Goal: Information Seeking & Learning: Find specific fact

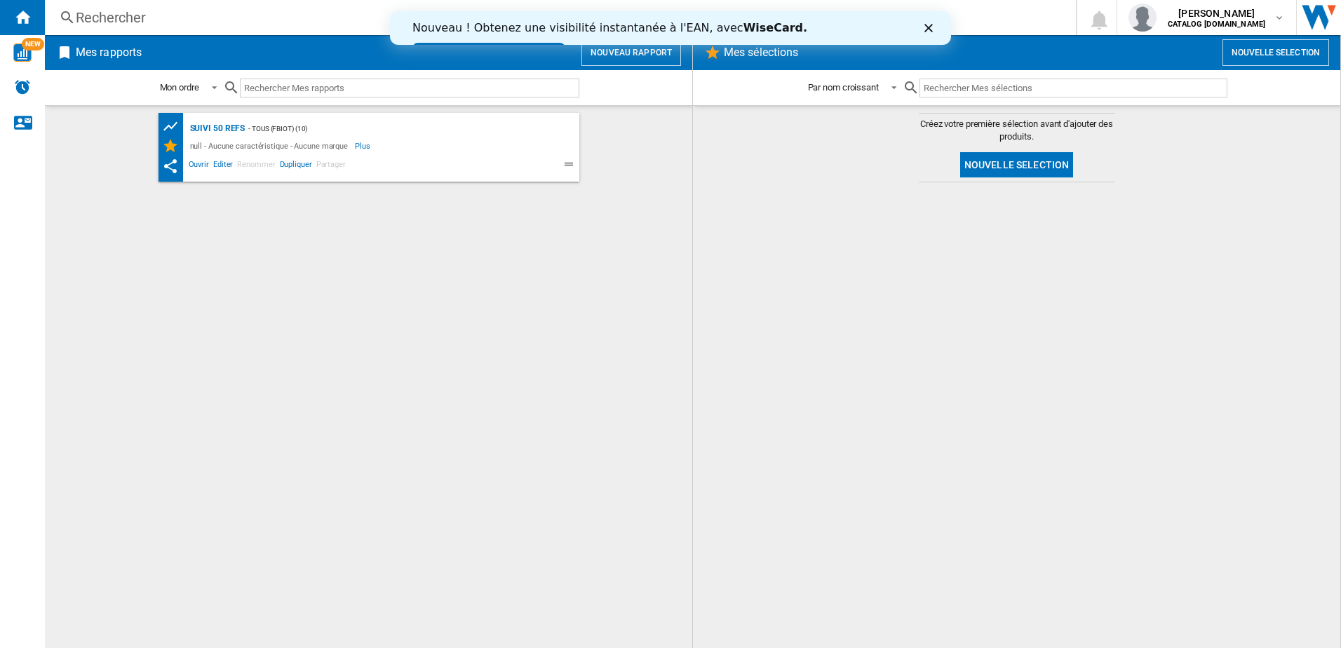
click at [205, 12] on div "Rechercher" at bounding box center [557, 18] width 963 height 20
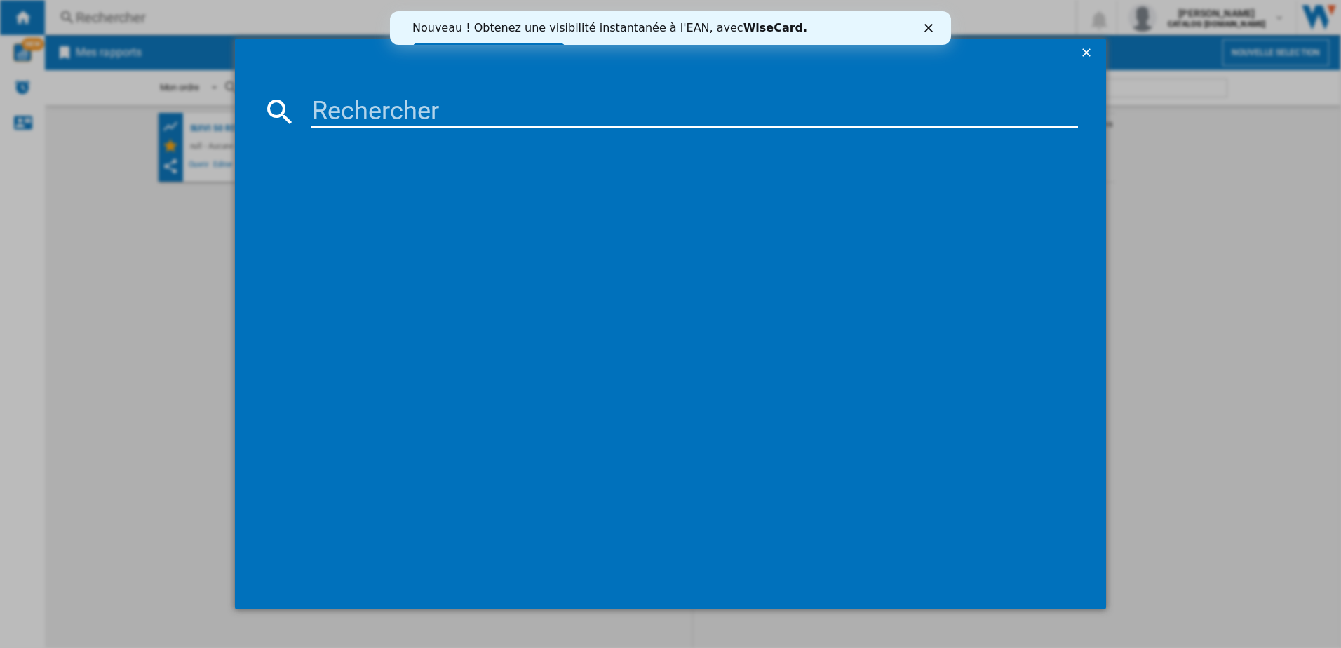
click at [394, 114] on input at bounding box center [695, 112] width 768 height 34
click at [375, 117] on input "OW230" at bounding box center [695, 112] width 768 height 34
click at [401, 116] on input "OW210" at bounding box center [695, 112] width 768 height 34
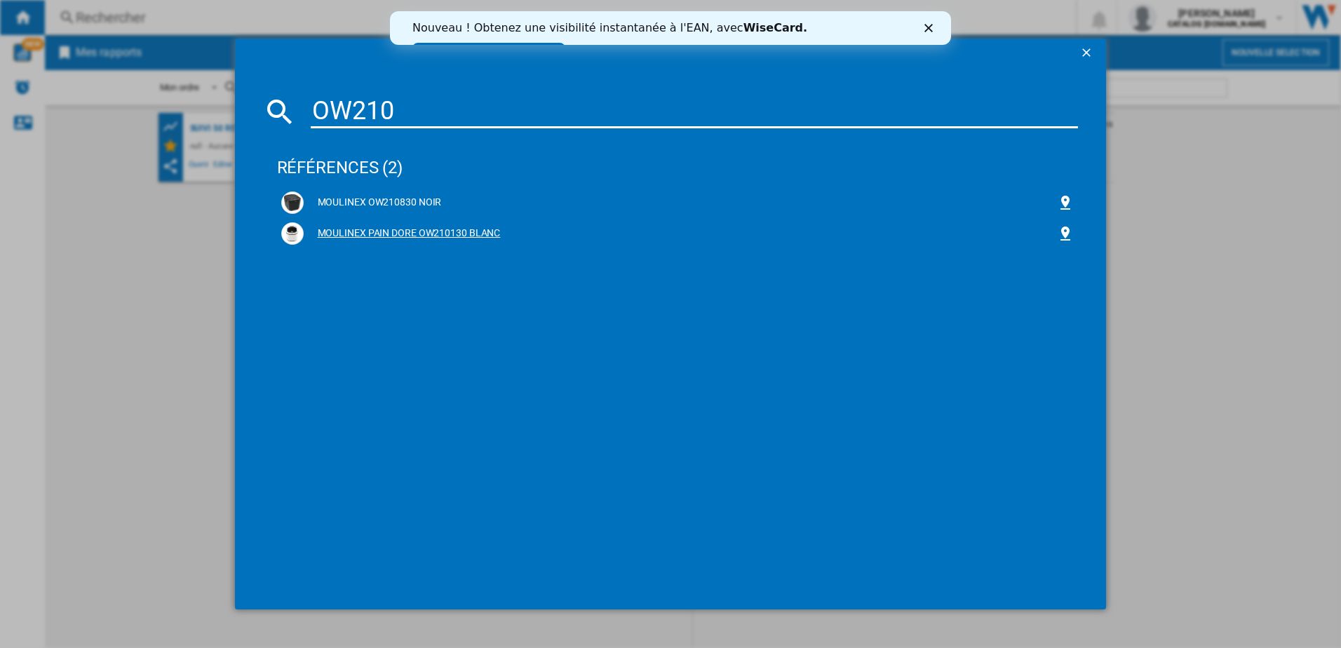
type input "OW210"
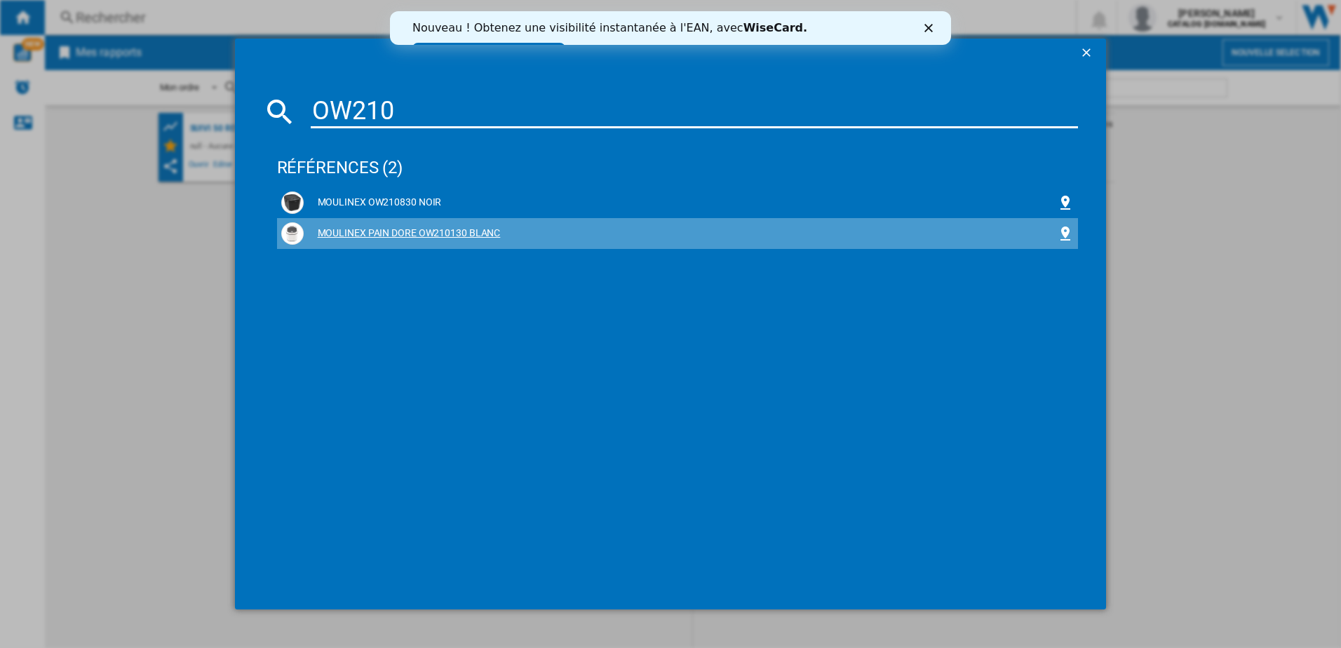
click at [383, 232] on div "MOULINEX PAIN DORE OW210130 BLANC" at bounding box center [681, 233] width 754 height 14
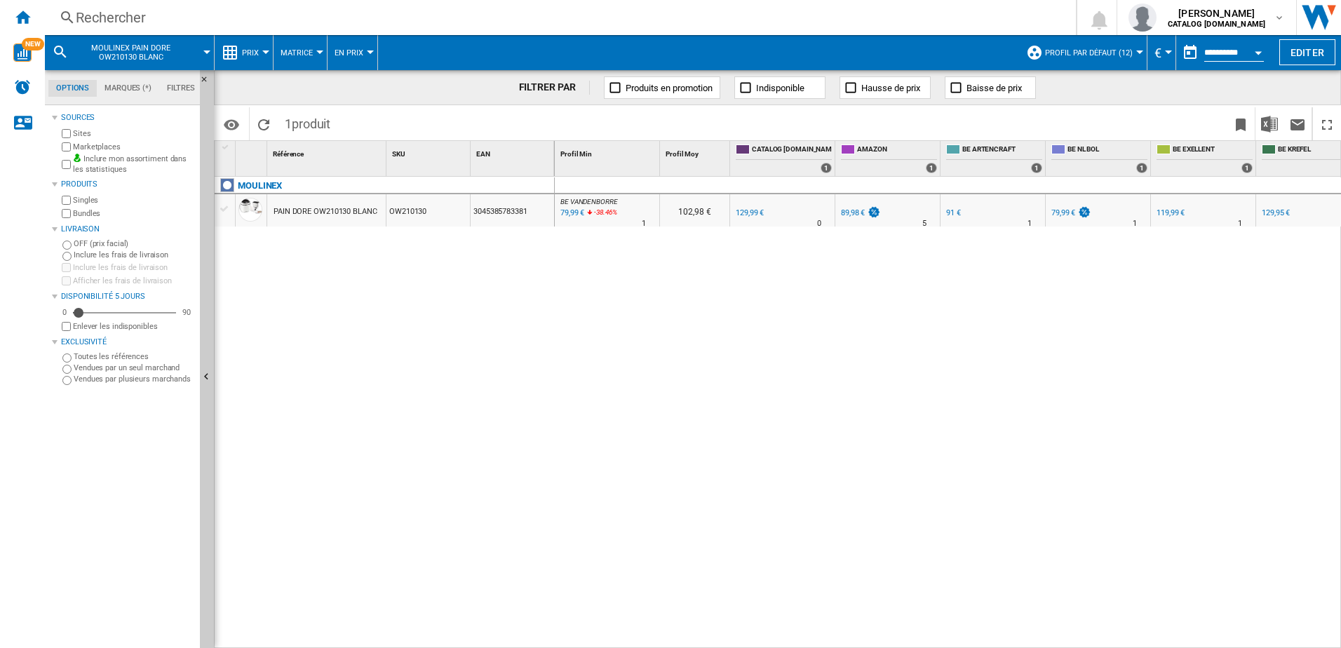
click at [262, 52] on div at bounding box center [265, 52] width 7 height 4
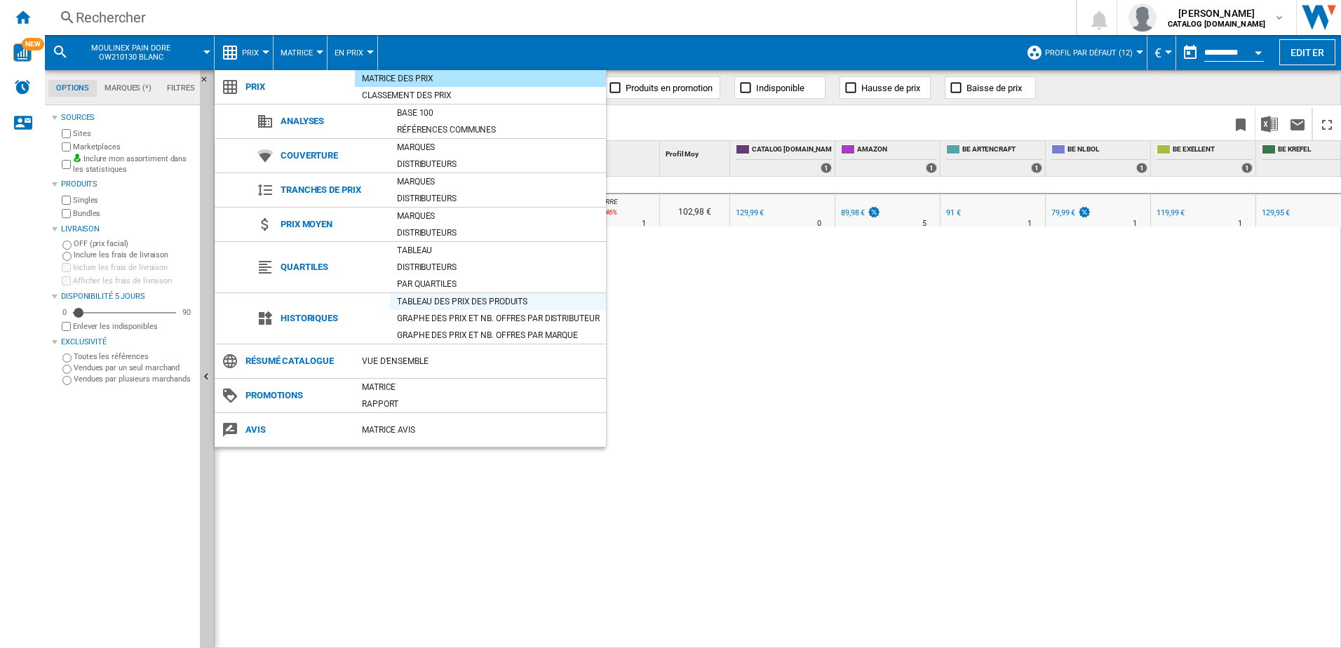
click at [422, 299] on div "Tableau des prix des produits" at bounding box center [498, 302] width 216 height 14
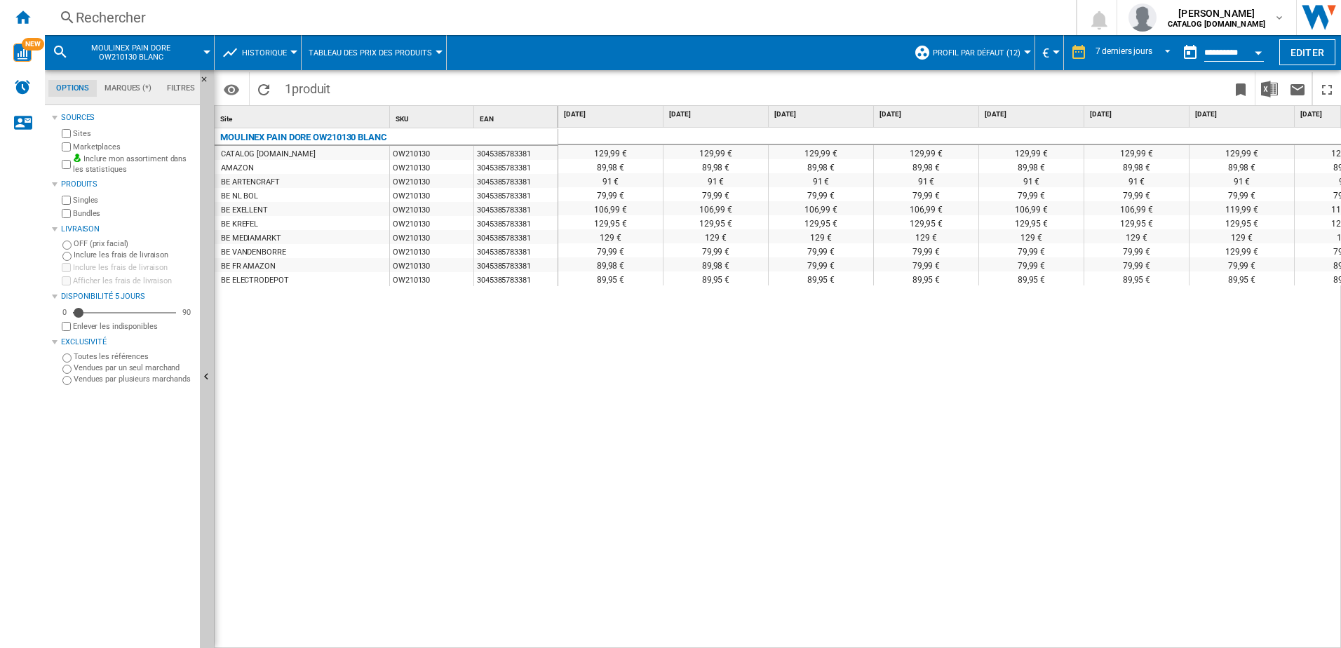
scroll to position [0, 58]
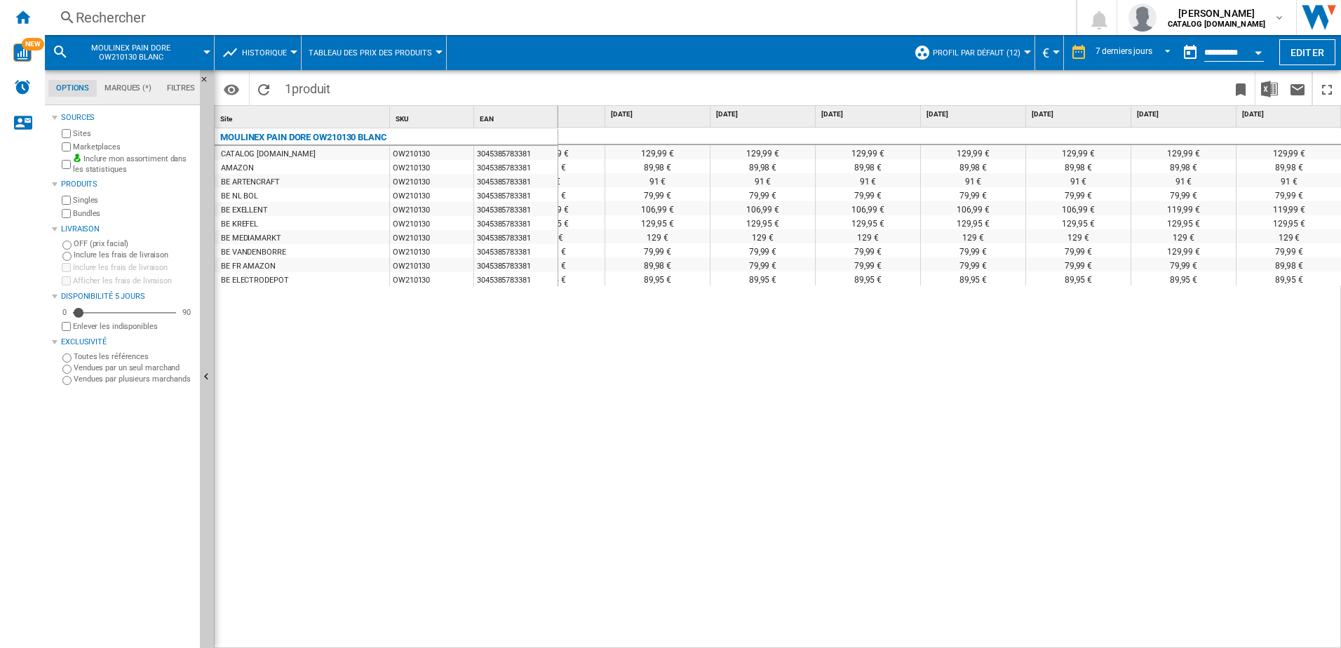
click at [257, 20] on div "Rechercher" at bounding box center [557, 18] width 963 height 20
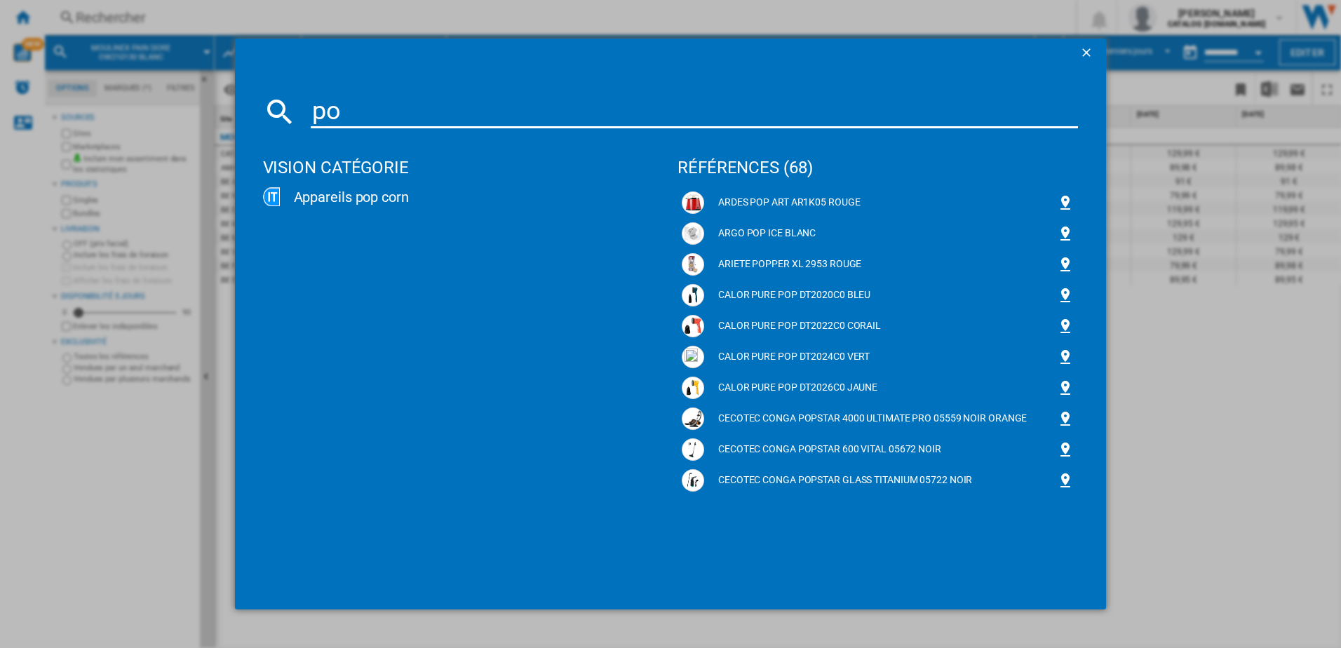
type input "p"
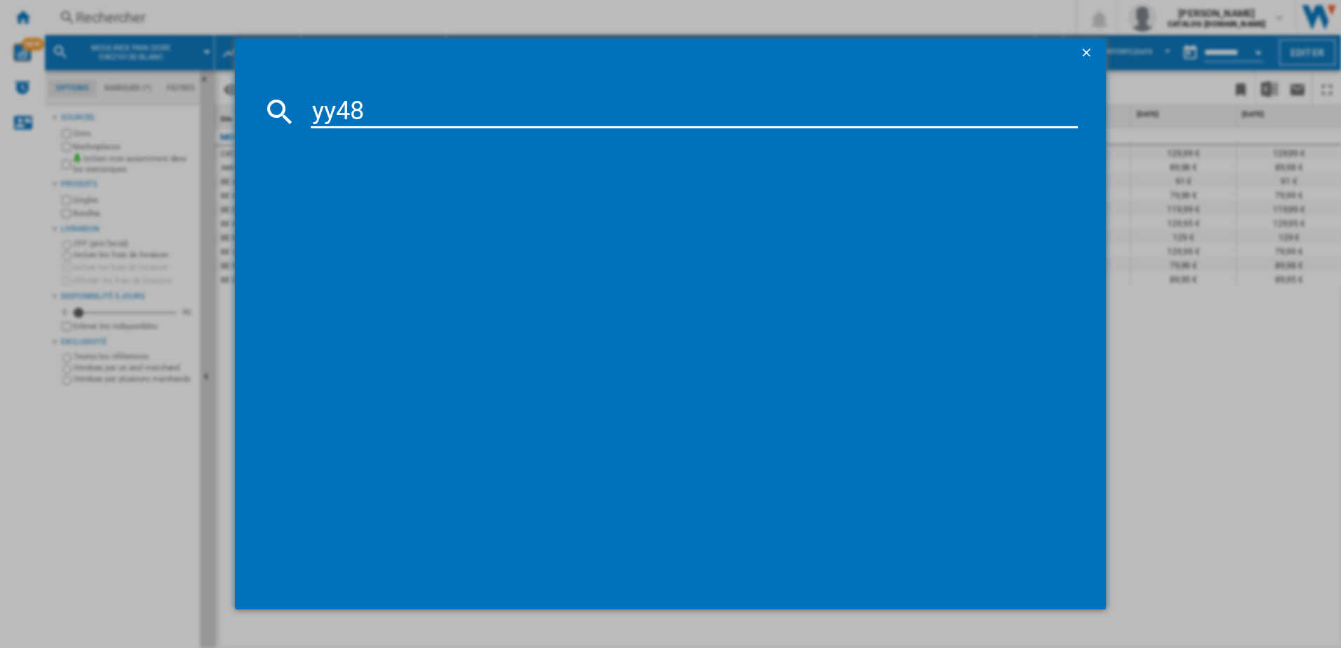
type input "yy488"
